Goal: Task Accomplishment & Management: Use online tool/utility

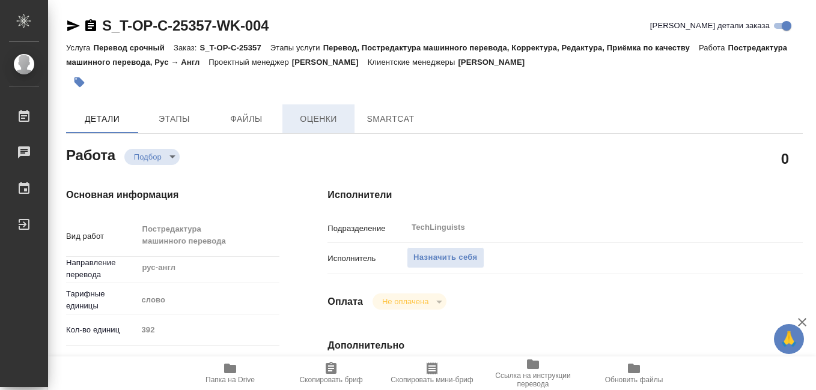
type textarea "x"
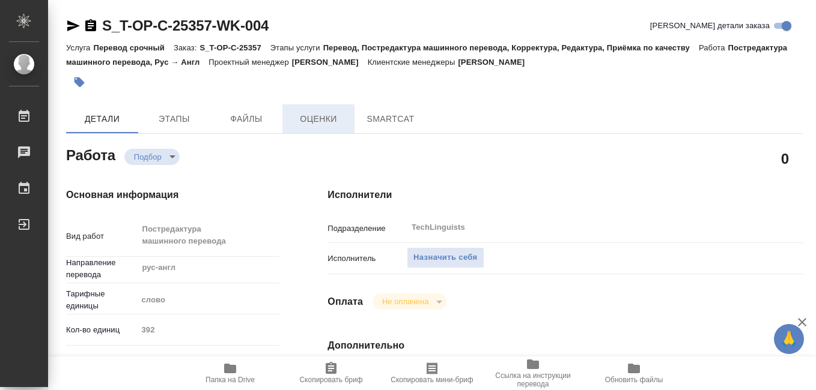
type textarea "x"
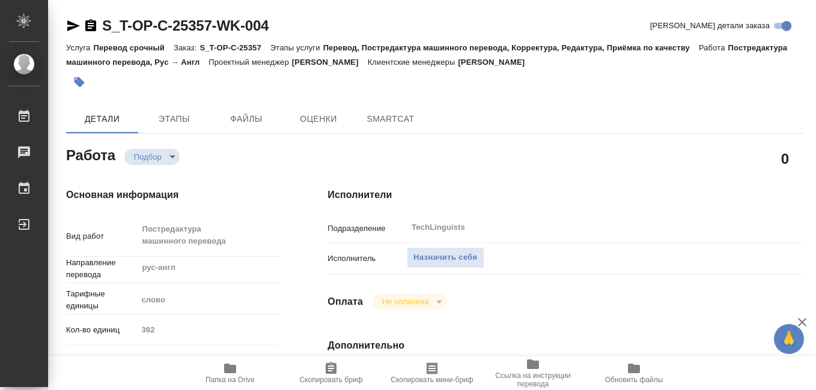
type textarea "x"
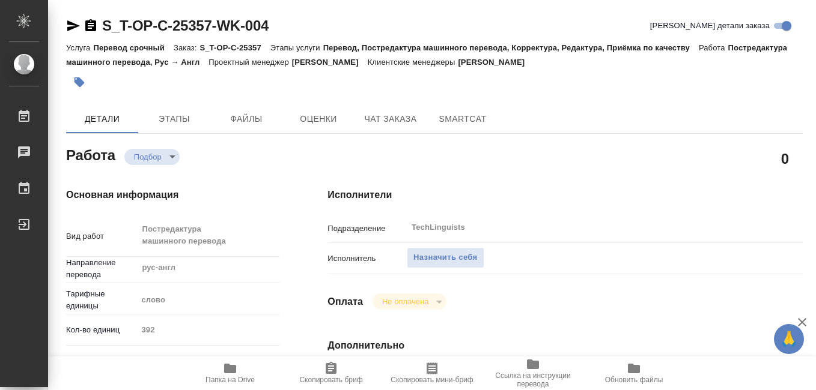
scroll to position [120, 0]
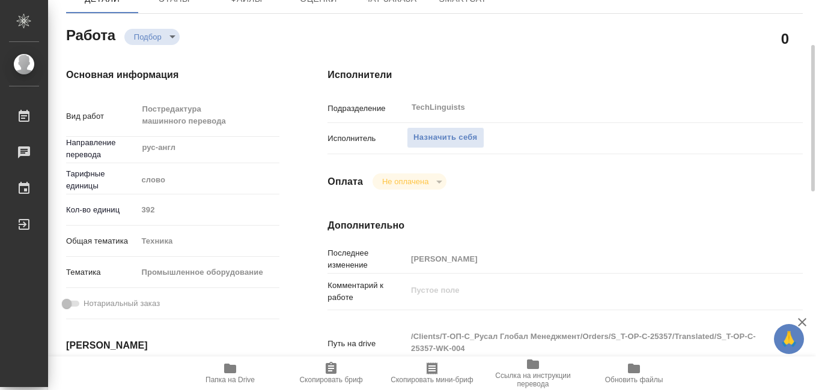
type textarea "x"
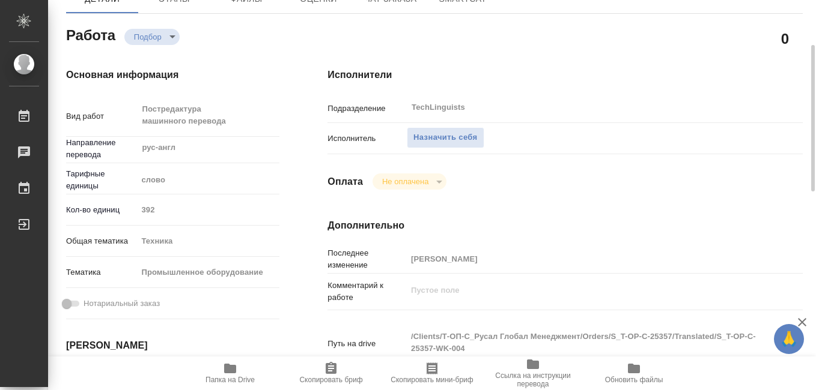
type textarea "x"
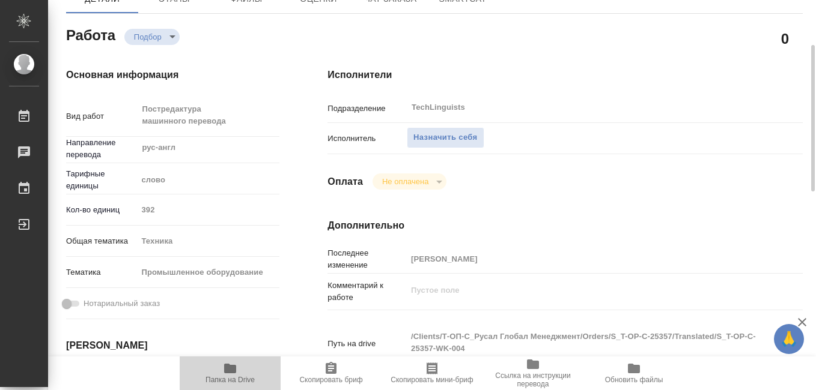
click at [229, 375] on icon "button" at bounding box center [230, 369] width 14 height 14
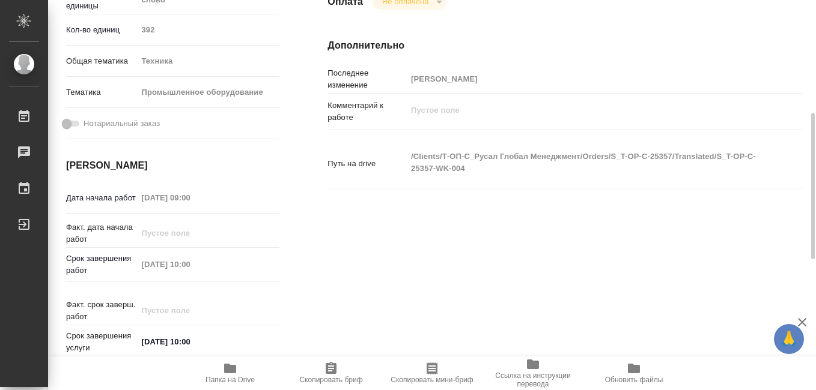
scroll to position [60, 0]
